Goal: Find specific page/section: Find specific page/section

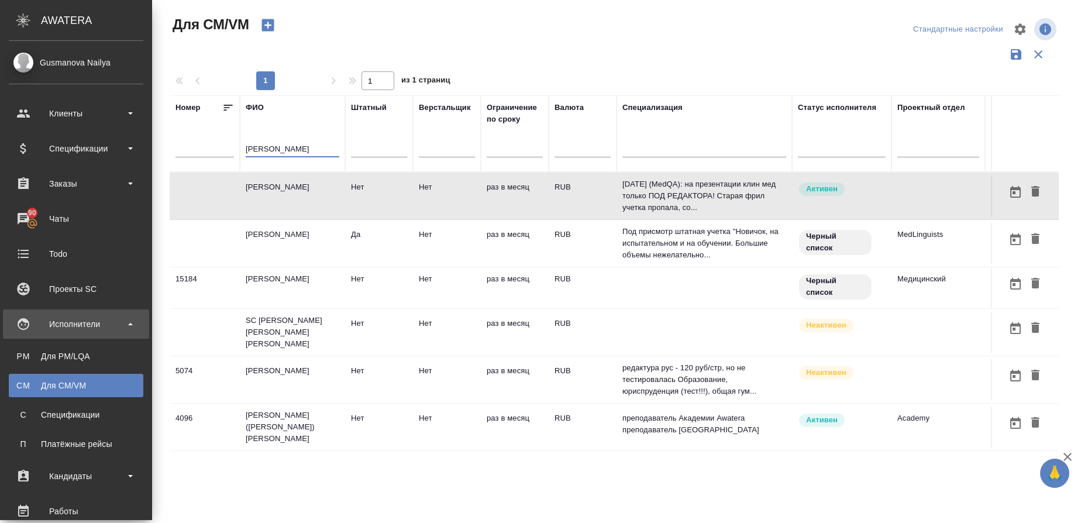
drag, startPoint x: 187, startPoint y: 149, endPoint x: 15, endPoint y: 166, distance: 172.9
click at [15, 166] on div ".cls-1 fill:#fff; AWATERA Gusmanova Nailya Клиенты Спецификации Заказы 90 Чаты …" at bounding box center [540, 261] width 1081 height 523
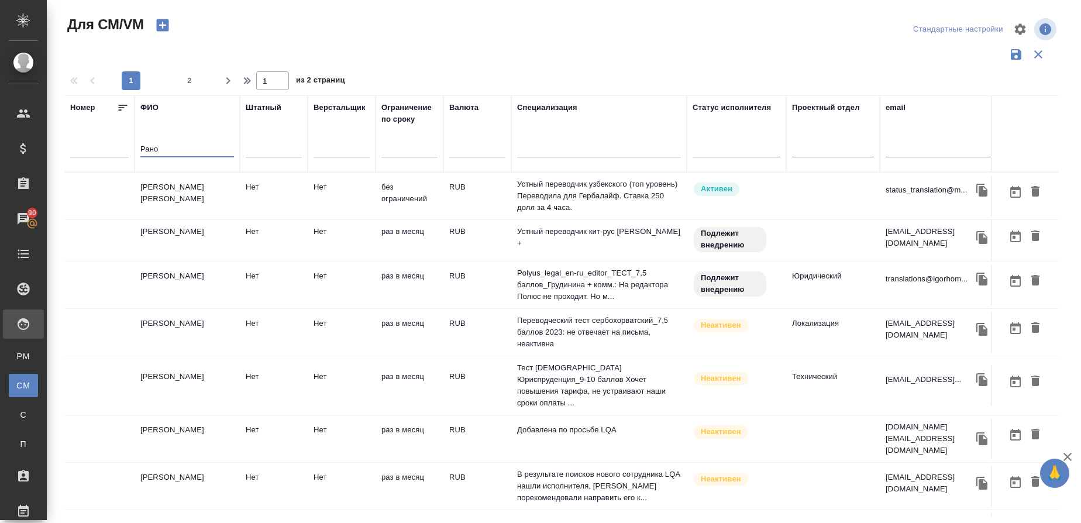
type input "Рано"
click at [188, 184] on td "[PERSON_NAME] [PERSON_NAME]" at bounding box center [187, 196] width 105 height 41
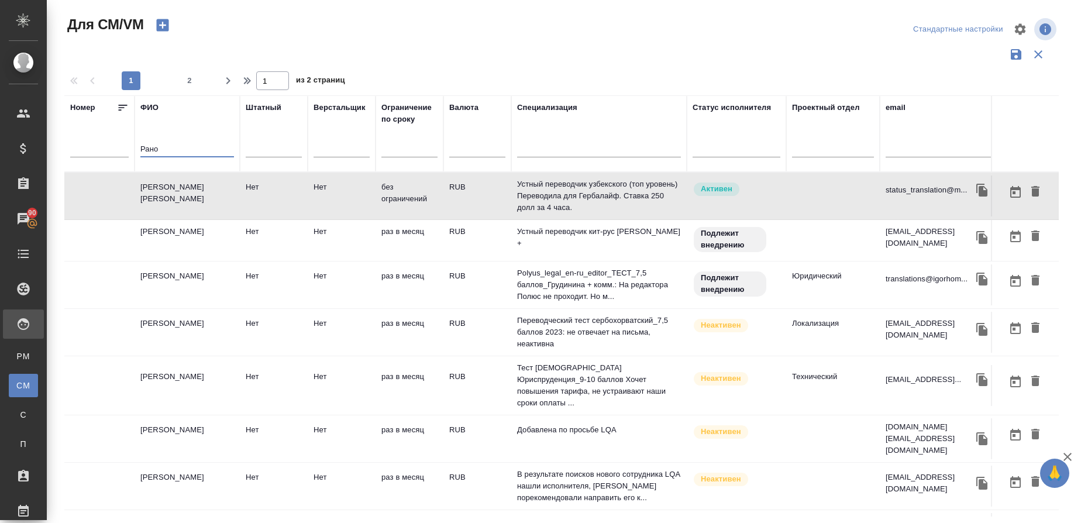
drag, startPoint x: 174, startPoint y: 152, endPoint x: 105, endPoint y: 138, distance: 70.9
click at [105, 138] on tr "Номер ФИО [PERSON_NAME] Верстальщик Ограничение по сроку Валюта Специализация С…" at bounding box center [689, 133] width 1250 height 77
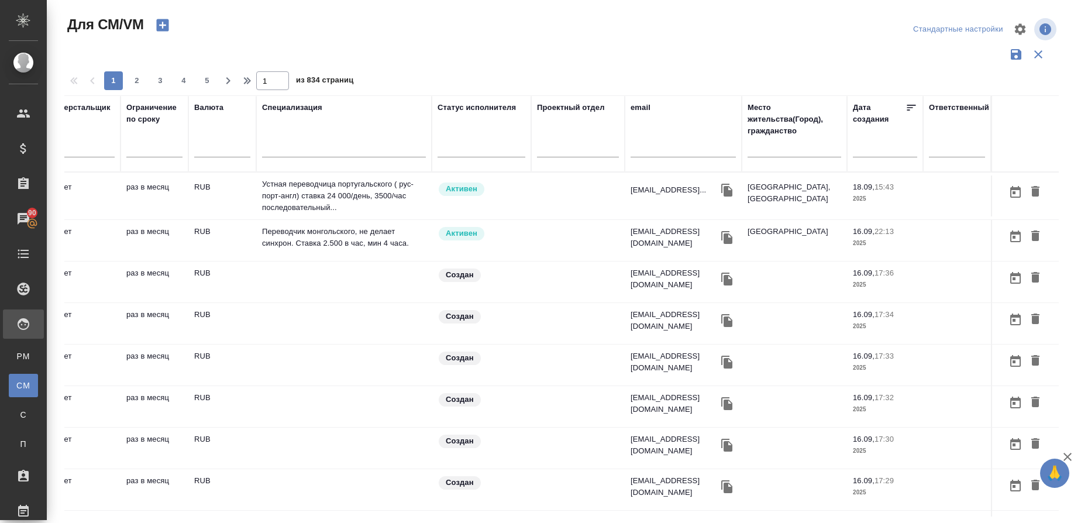
scroll to position [0, 269]
click at [281, 149] on input "text" at bounding box center [344, 150] width 164 height 15
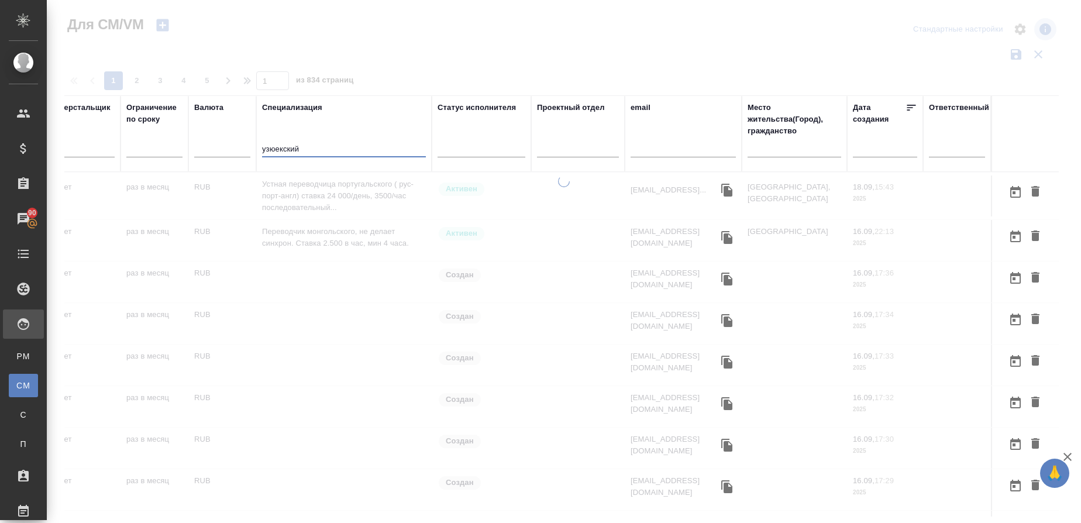
scroll to position [0, 255]
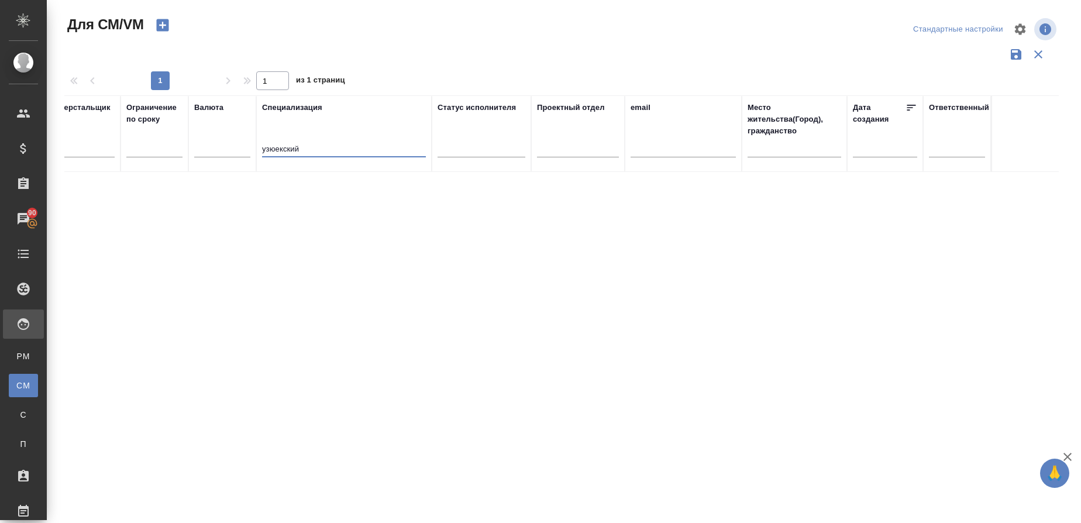
click at [276, 149] on input "узюекский" at bounding box center [344, 150] width 164 height 15
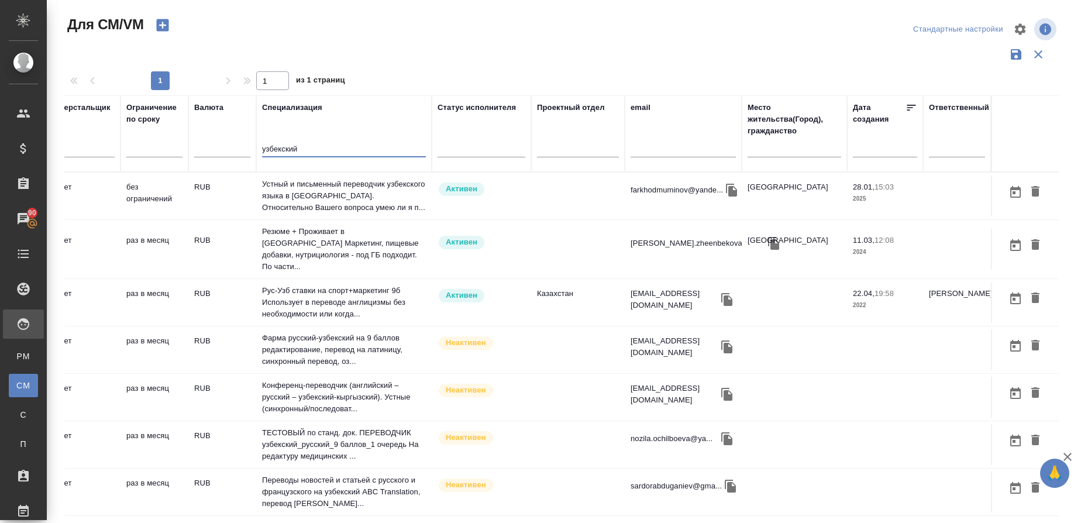
type input "узбекский"
click at [756, 150] on input "text" at bounding box center [795, 150] width 94 height 15
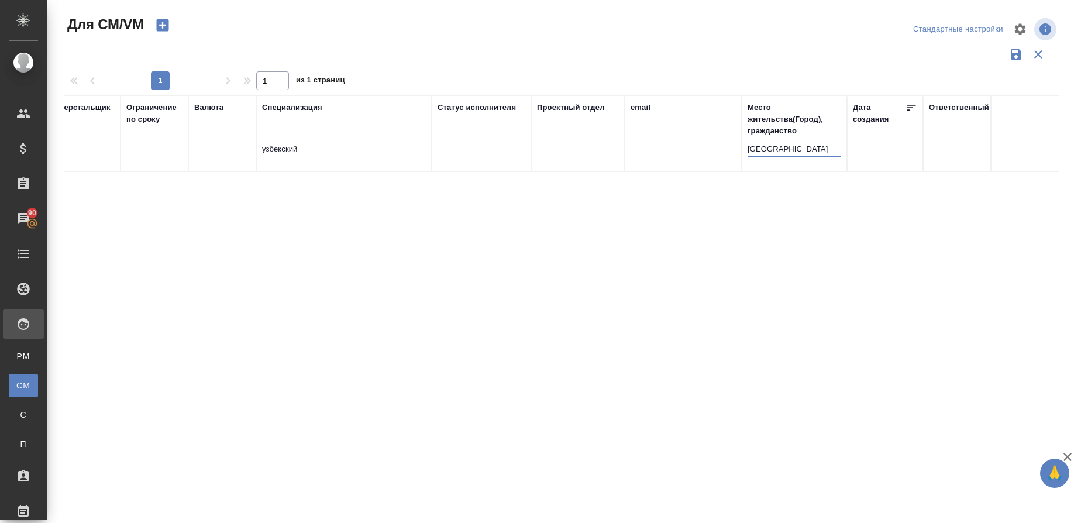
type input "[GEOGRAPHIC_DATA]"
click at [332, 145] on input "узбекский" at bounding box center [344, 150] width 164 height 15
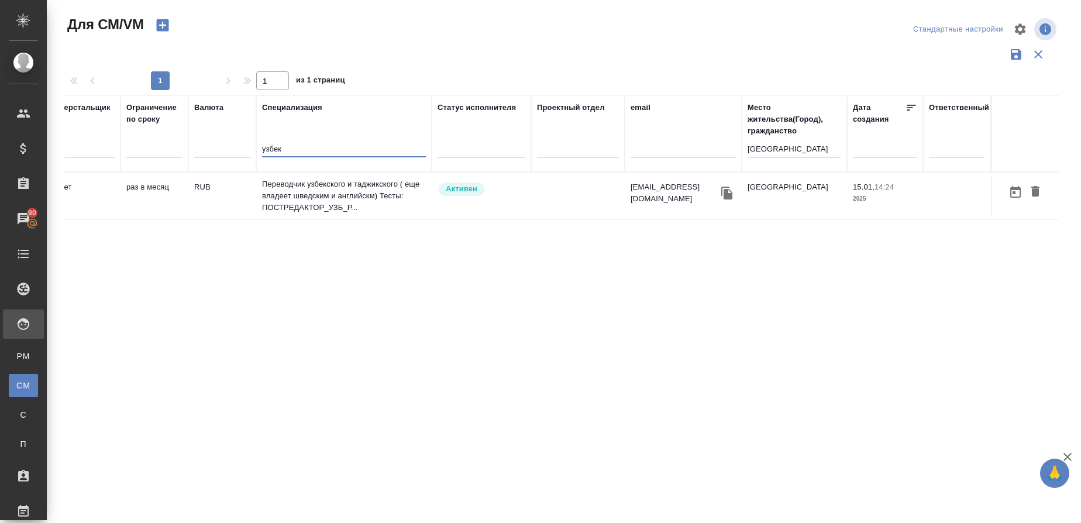
scroll to position [0, 0]
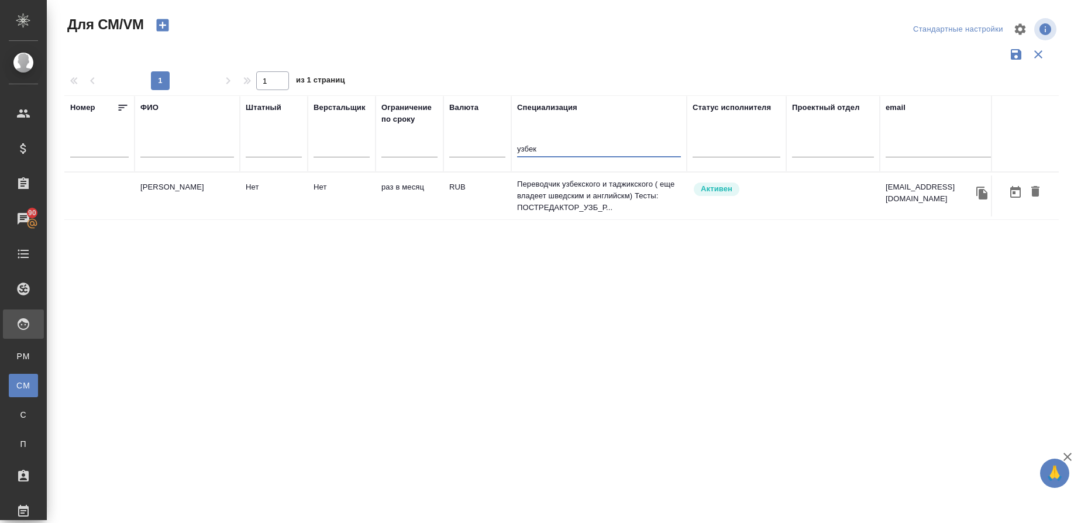
type input "узбек"
click at [222, 205] on td "[PERSON_NAME]" at bounding box center [187, 196] width 105 height 41
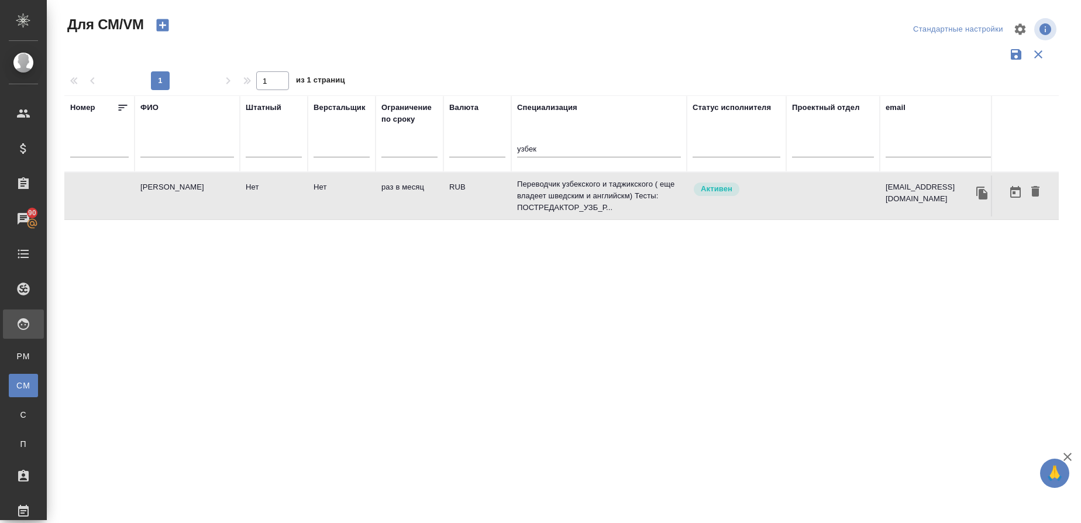
click at [222, 205] on td "[PERSON_NAME]" at bounding box center [187, 196] width 105 height 41
drag, startPoint x: 554, startPoint y: 152, endPoint x: 435, endPoint y: 136, distance: 120.5
click at [435, 136] on tr "Номер ФИО Штатный Верстальщик Ограничение по сроку Валюта Специализация [DEMOGR…" at bounding box center [689, 133] width 1250 height 77
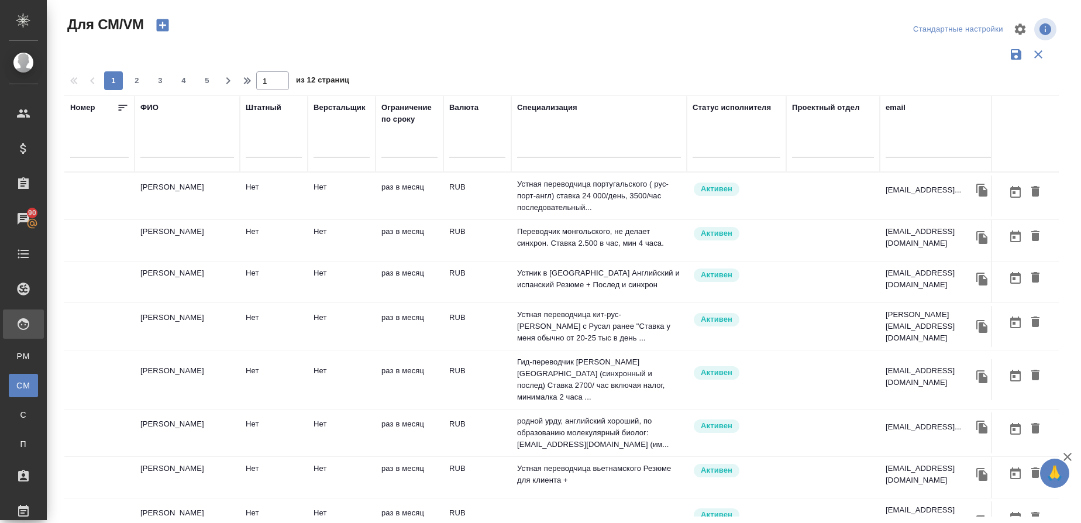
click at [154, 141] on div at bounding box center [187, 151] width 94 height 29
click at [151, 151] on input "text" at bounding box center [187, 150] width 94 height 15
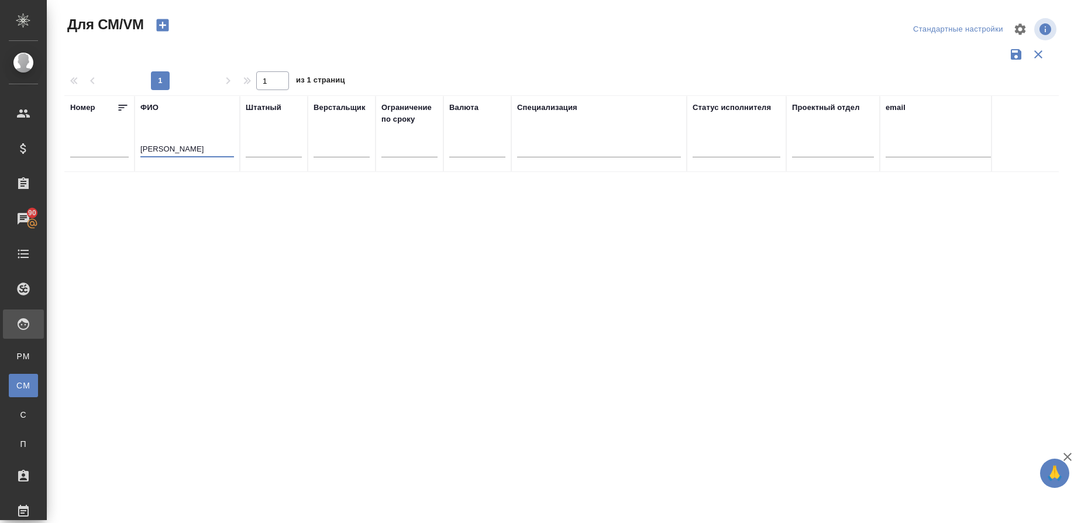
type input "[PERSON_NAME]"
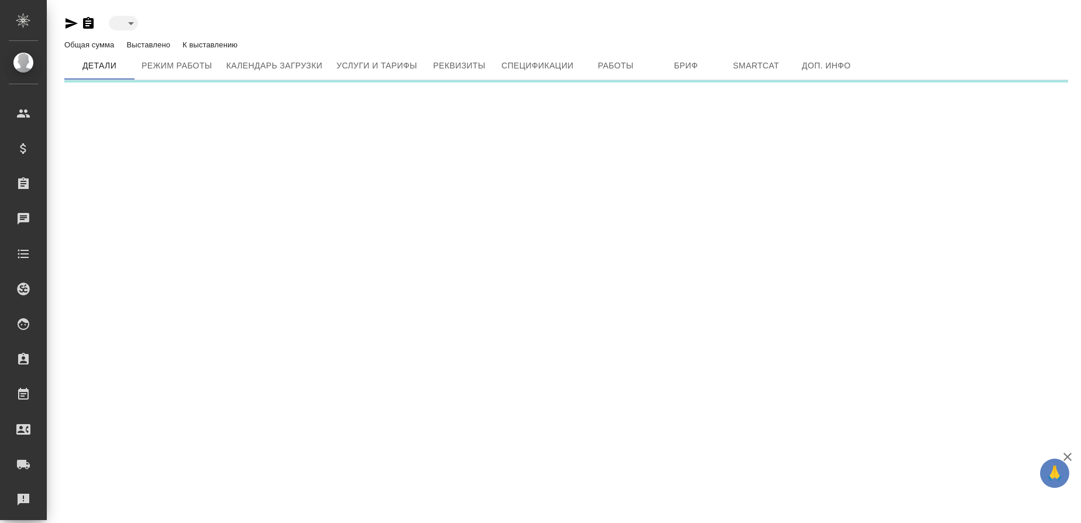
type input "active"
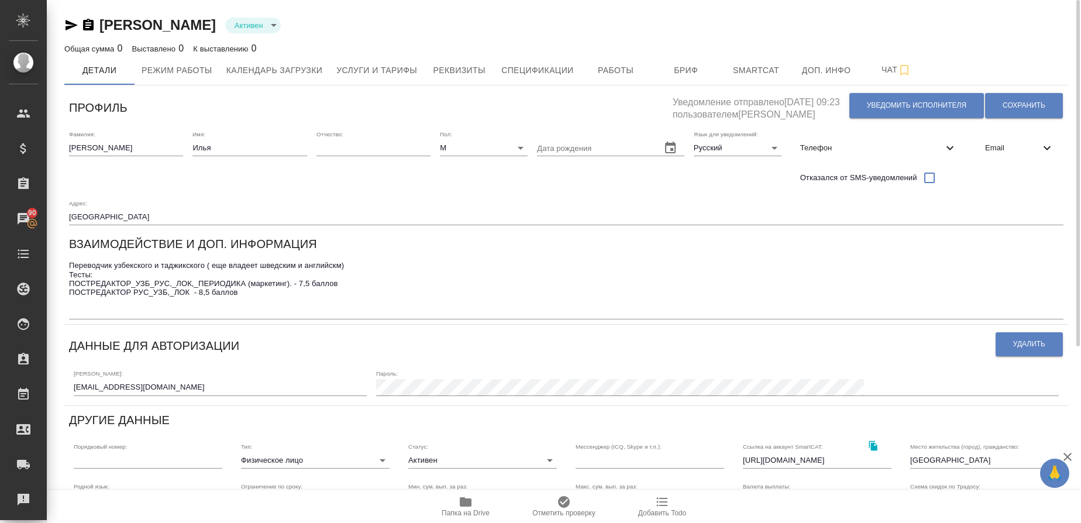
click at [460, 514] on span "Папка на Drive" at bounding box center [466, 513] width 48 height 8
click at [359, 71] on span "Услуги и тарифы" at bounding box center [377, 70] width 81 height 15
